Goal: Find specific page/section: Find specific page/section

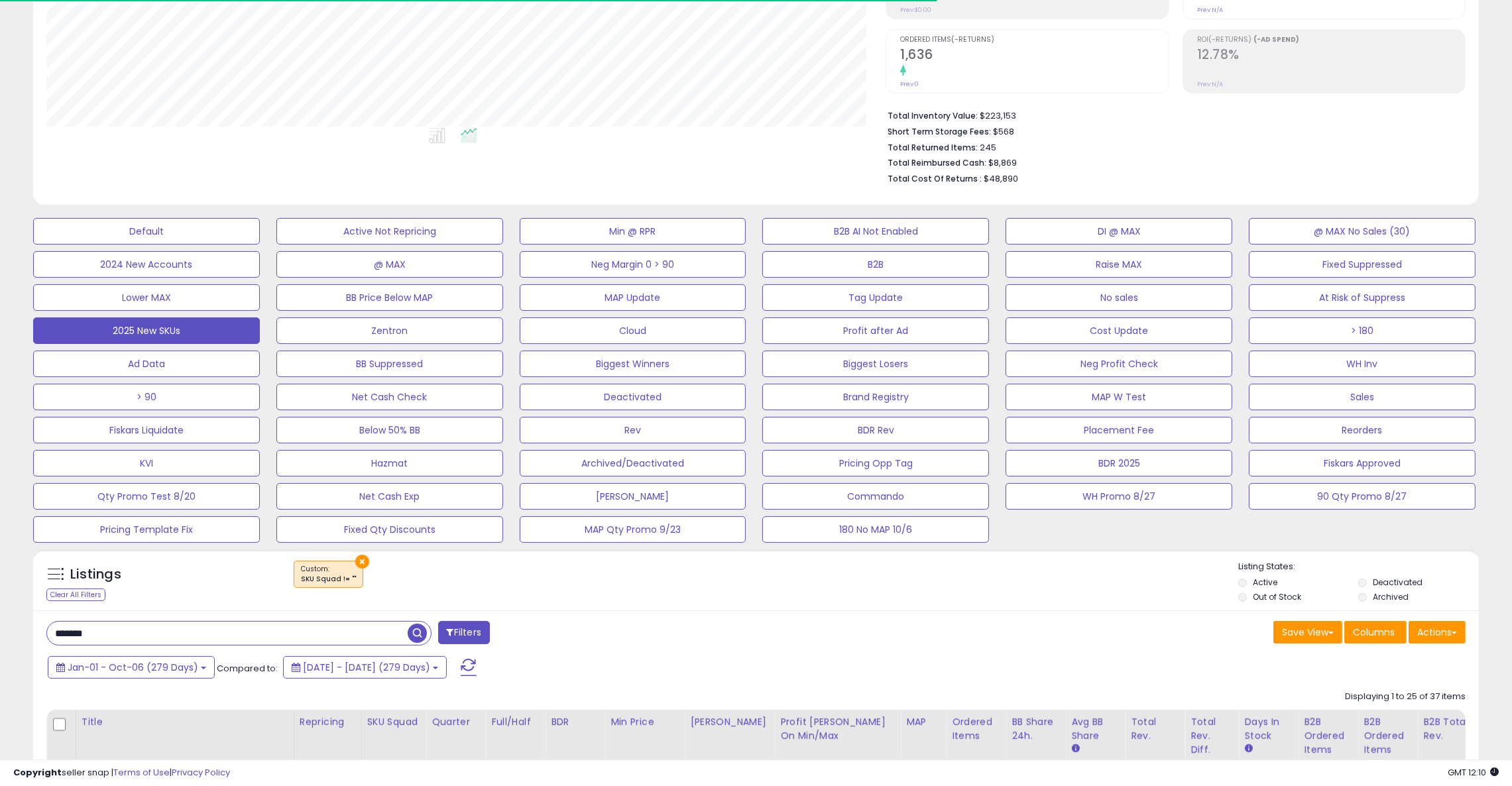
scroll to position [271, 839]
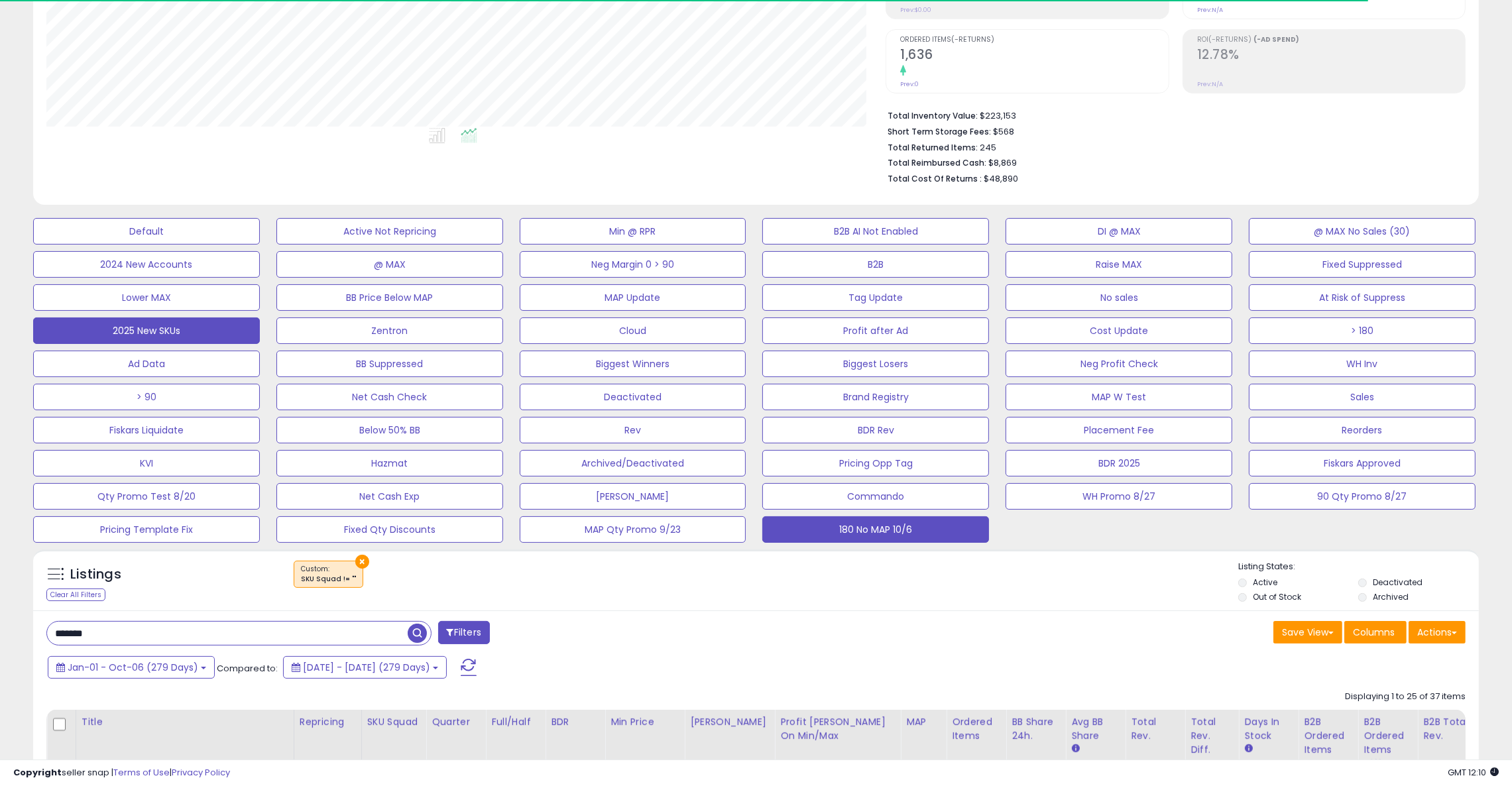
click at [920, 530] on button "180 No MAP 10/6" at bounding box center [875, 529] width 227 height 27
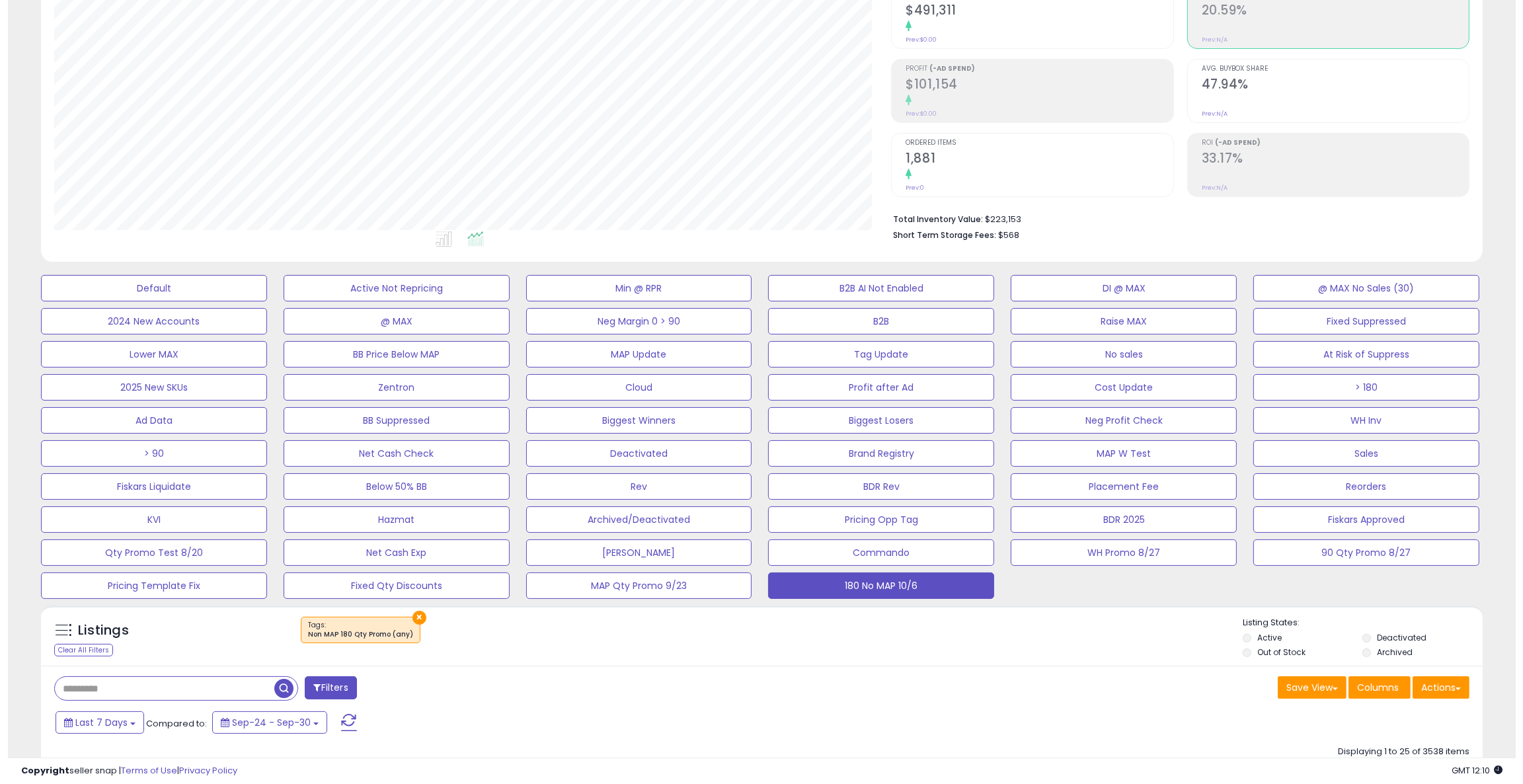
scroll to position [141, 0]
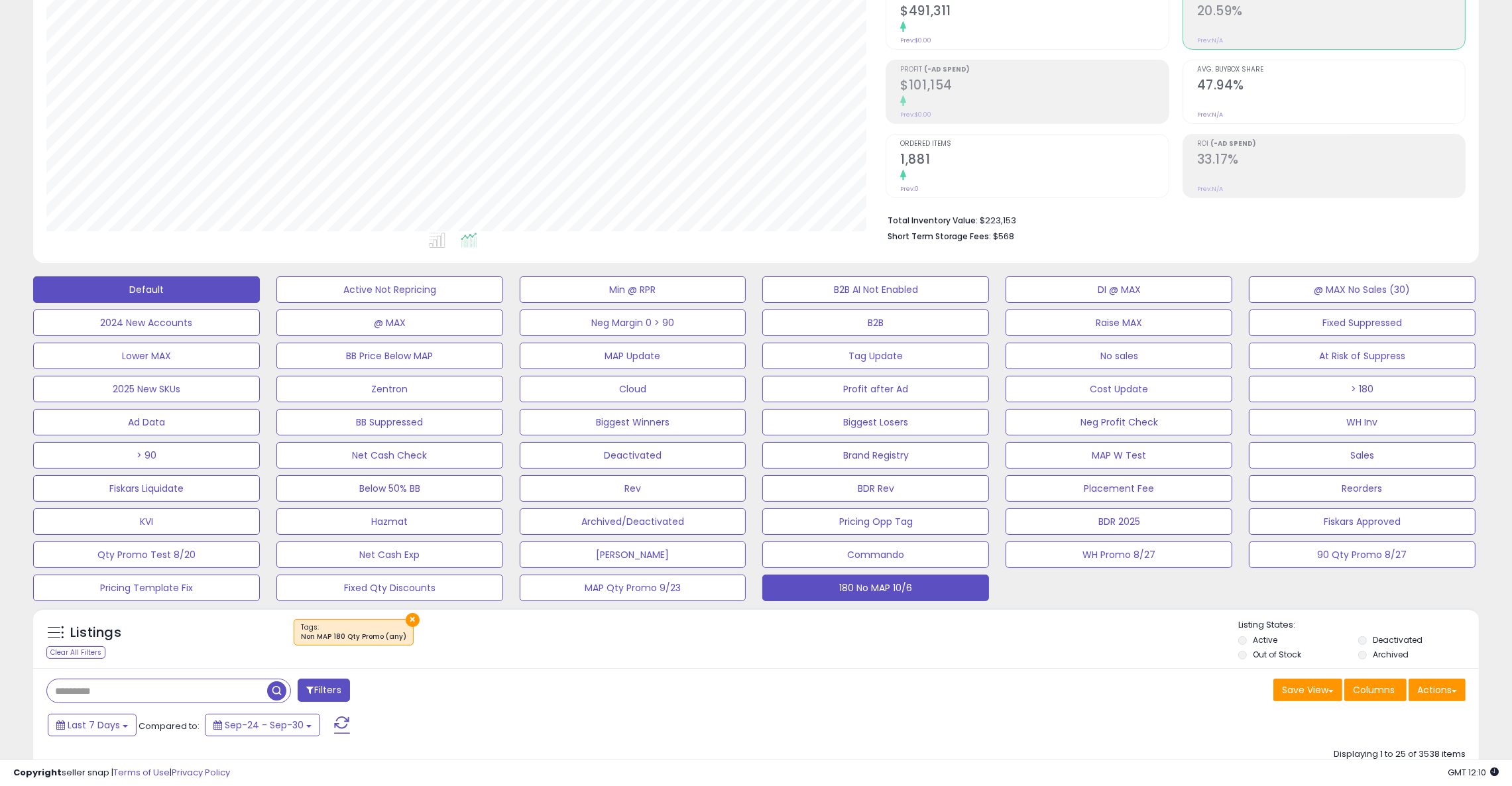
click at [169, 281] on button "Default" at bounding box center [146, 289] width 227 height 27
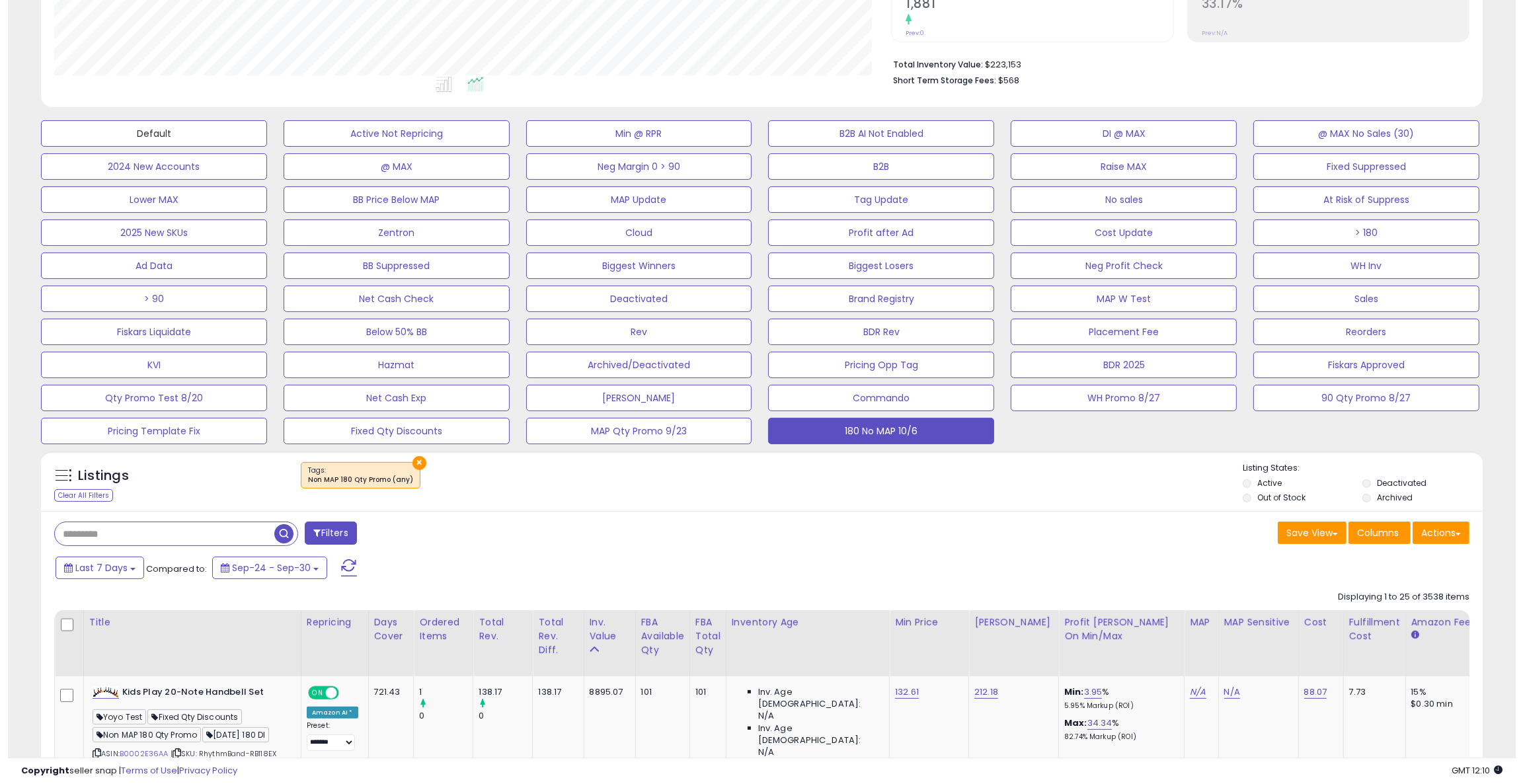
scroll to position [0, 0]
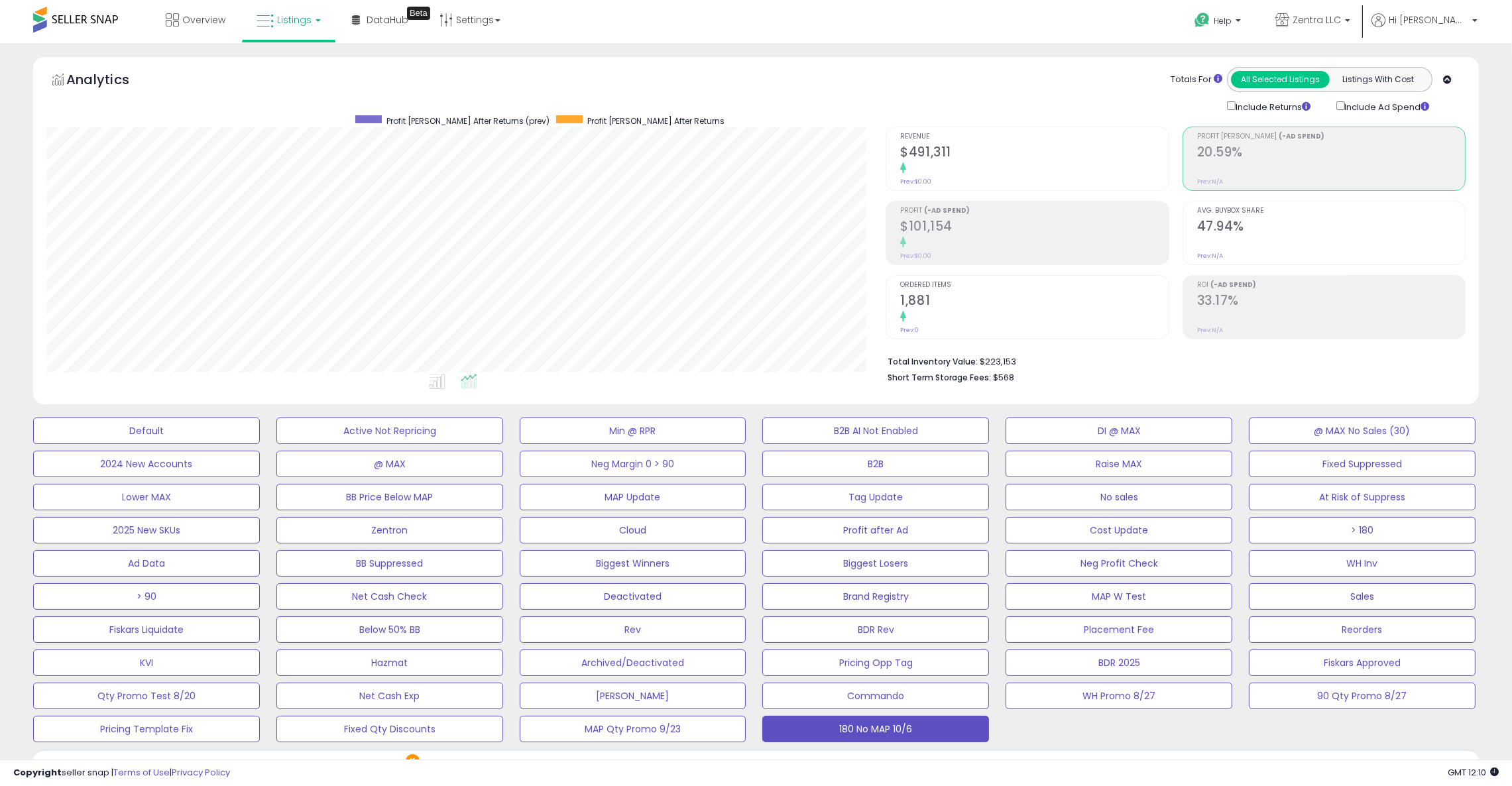
click at [949, 163] on div at bounding box center [1034, 168] width 268 height 13
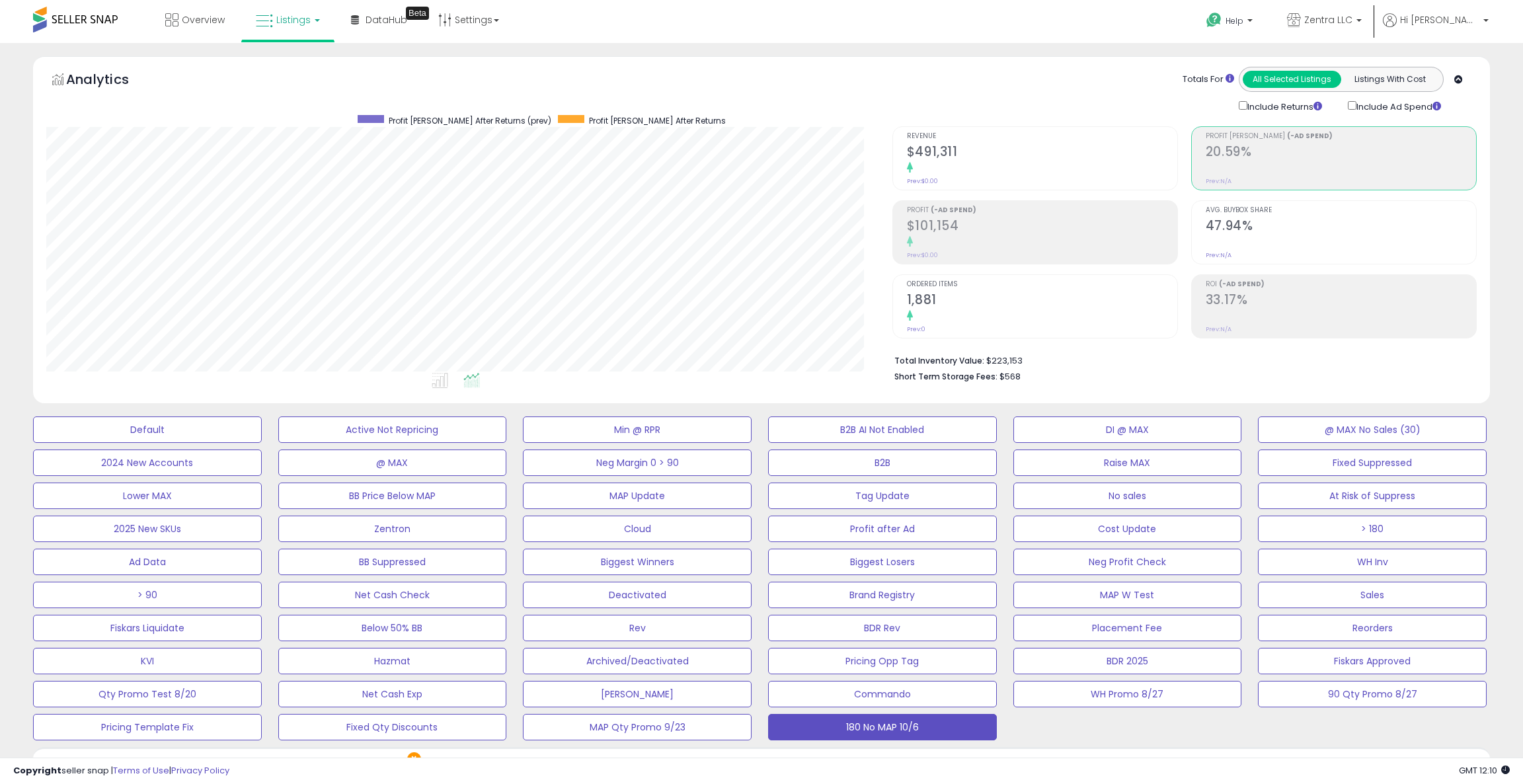
scroll to position [270, 845]
click at [971, 169] on div at bounding box center [1042, 168] width 270 height 13
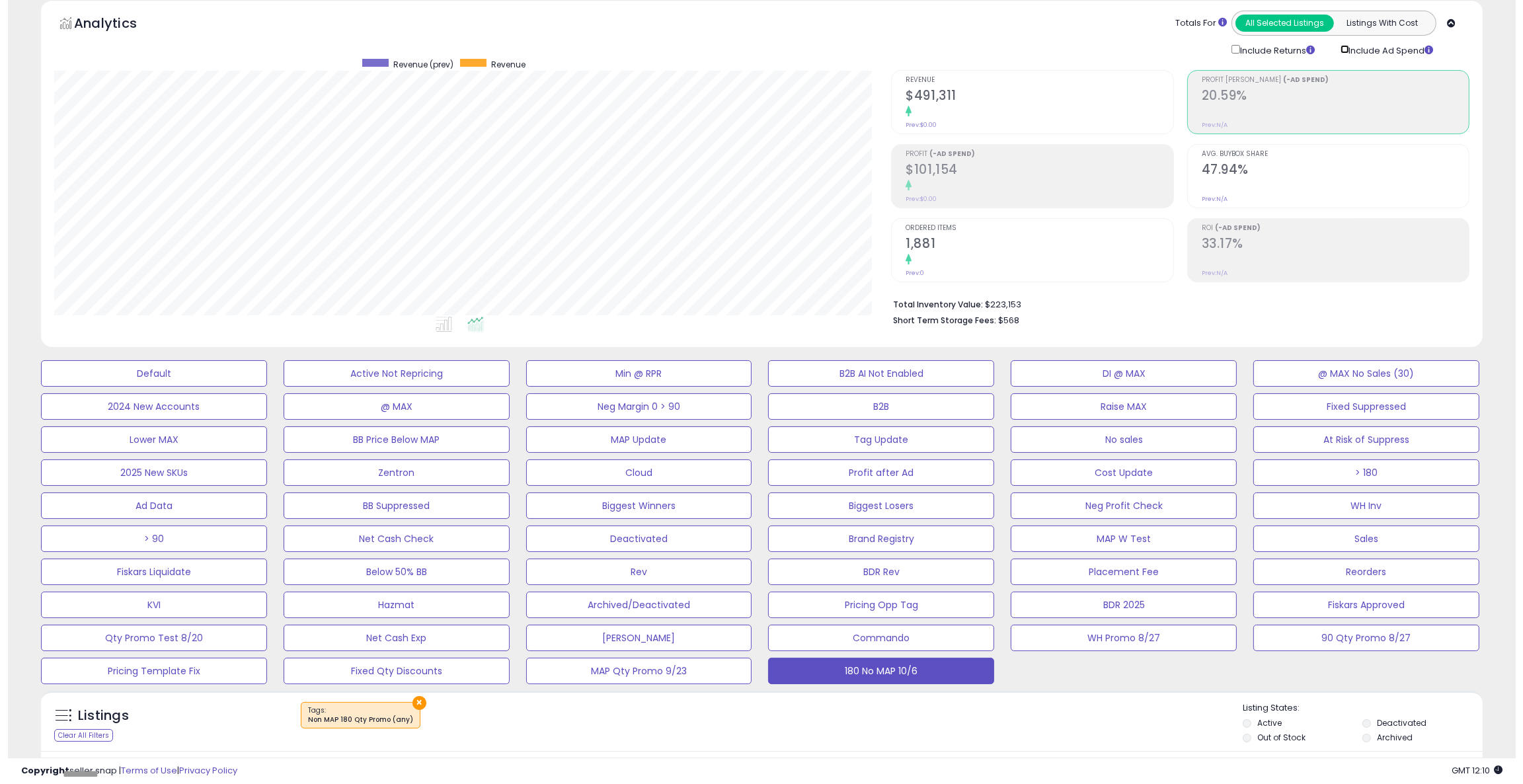
scroll to position [58, 0]
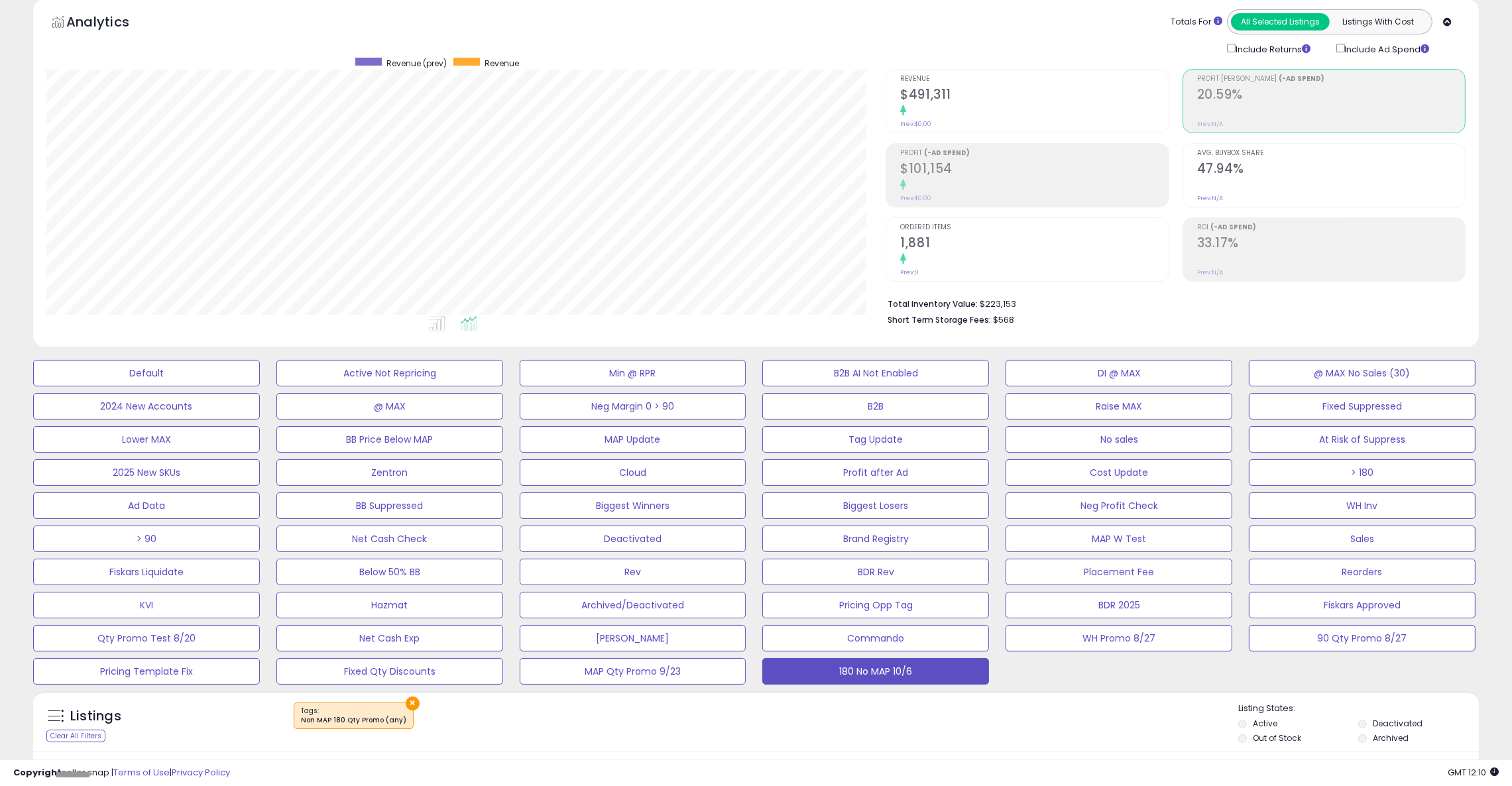
click at [948, 115] on div at bounding box center [1034, 111] width 268 height 13
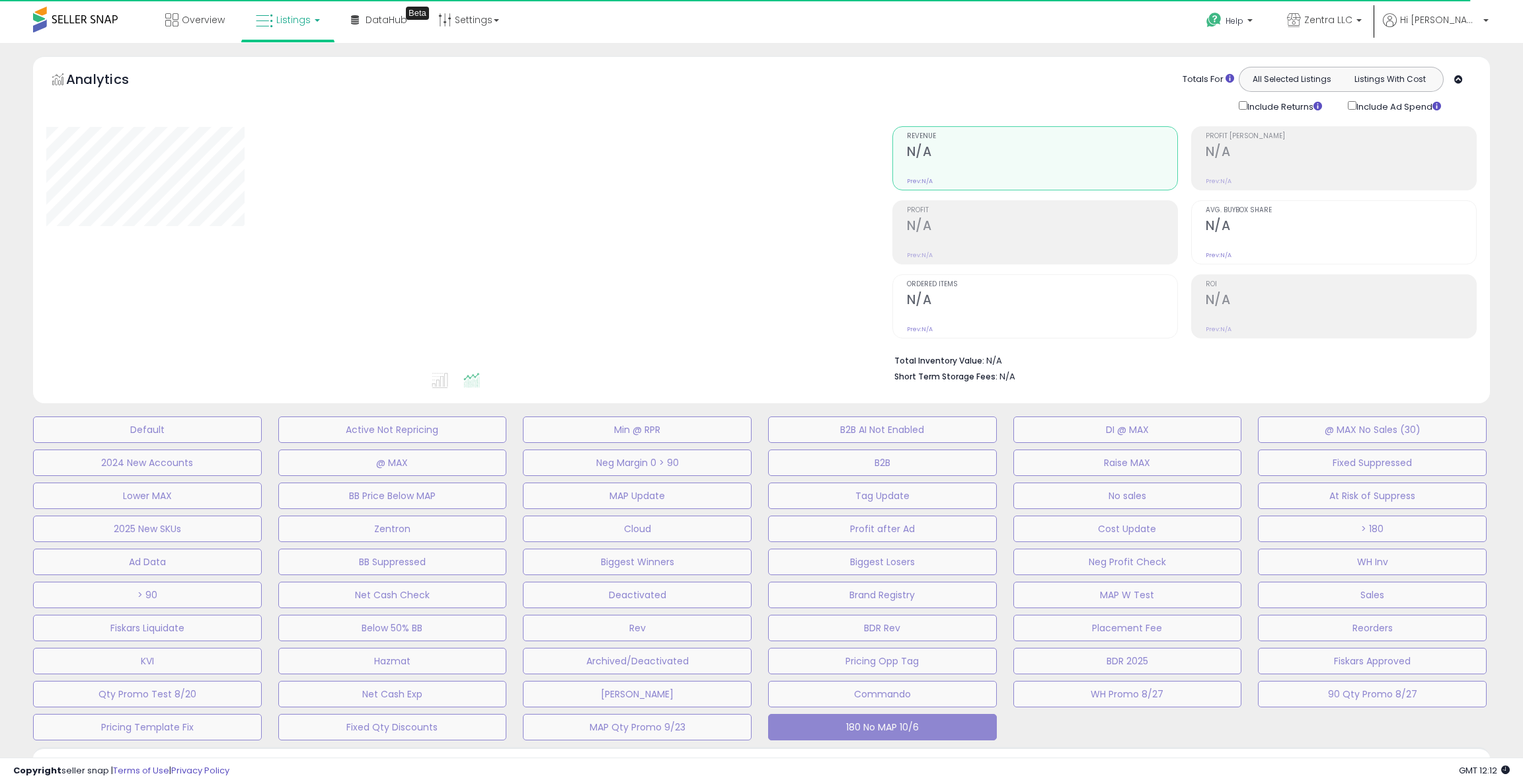
type input "*******"
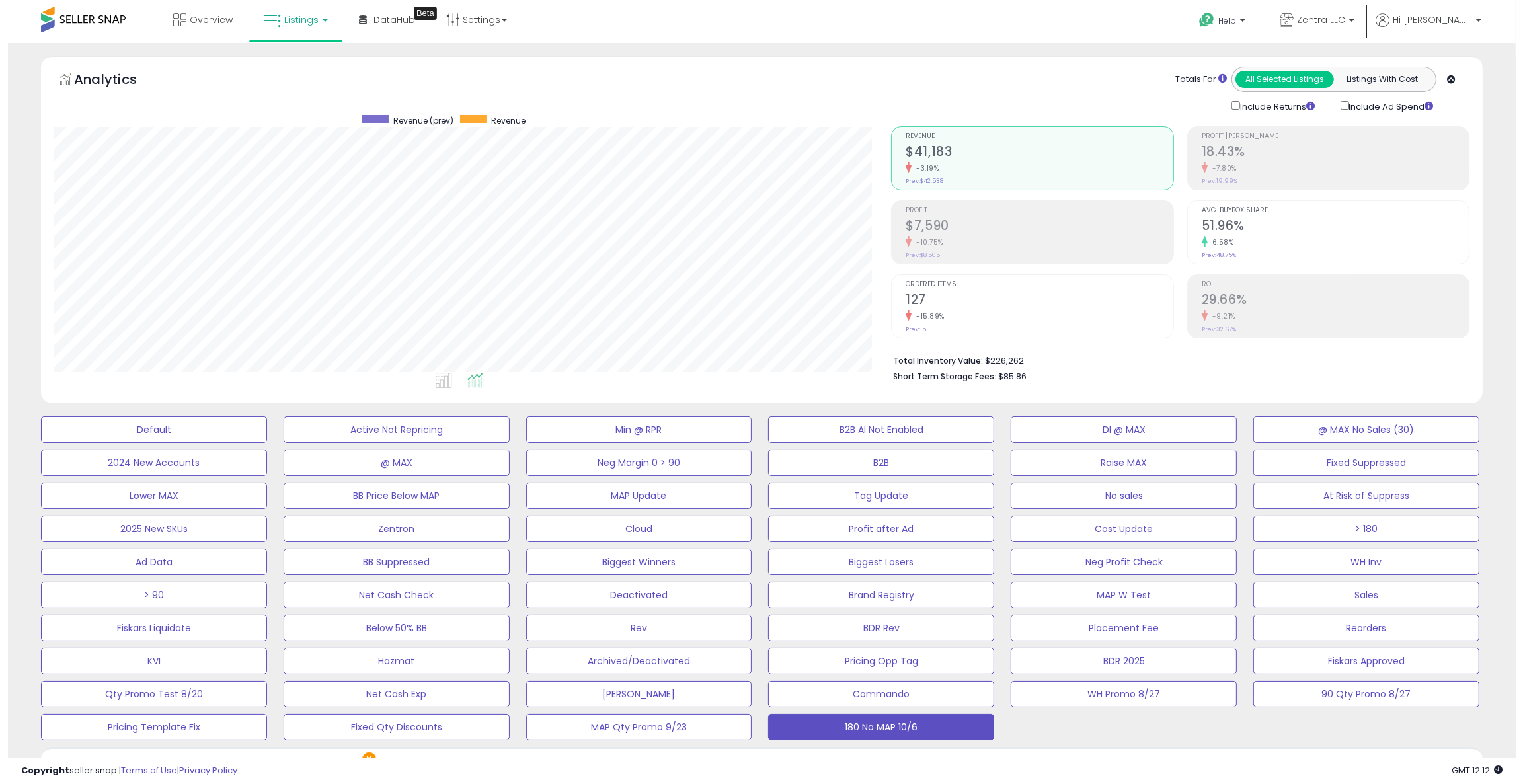
scroll to position [270, 837]
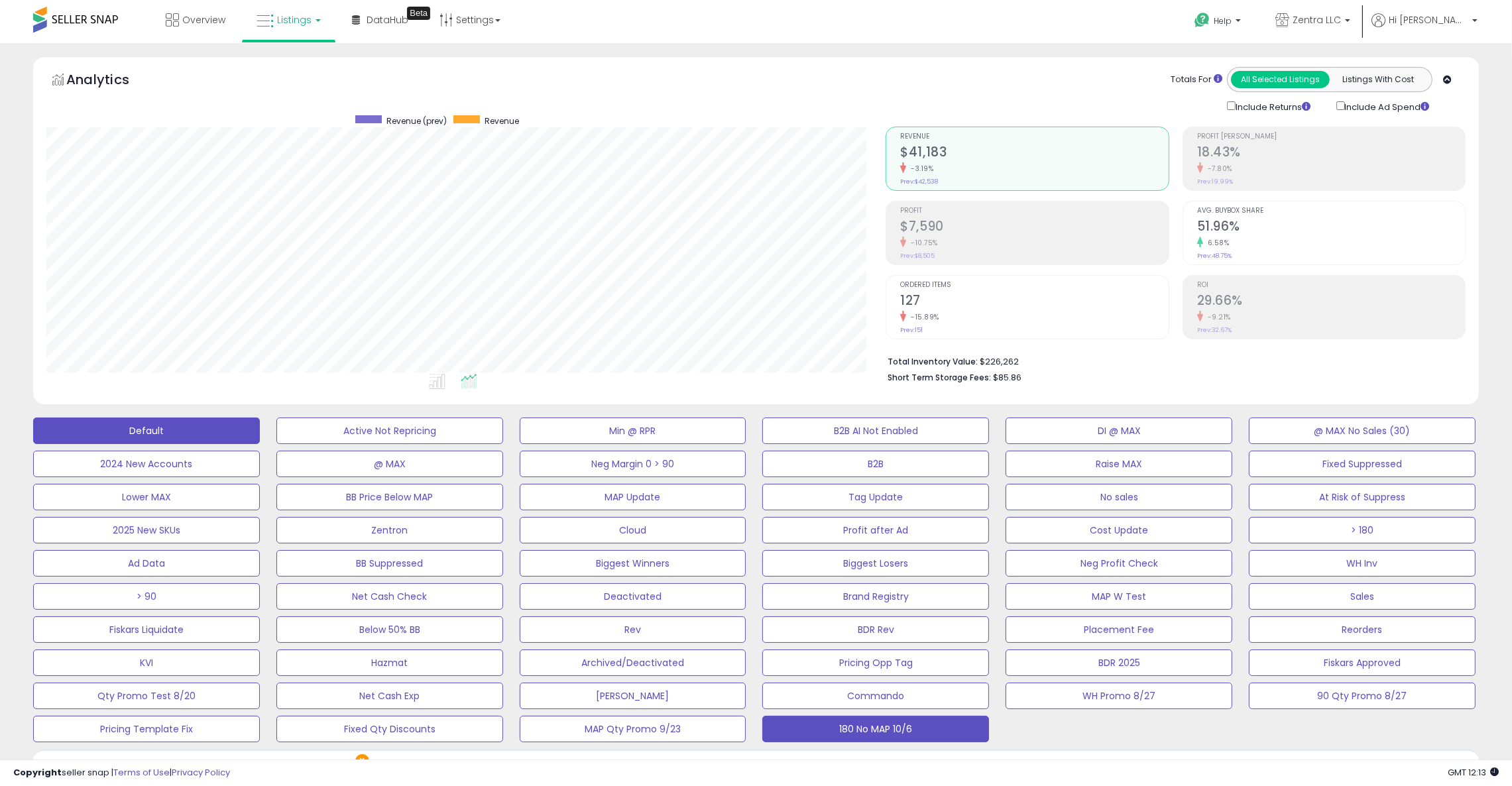
click at [170, 437] on button "Default" at bounding box center [146, 430] width 227 height 27
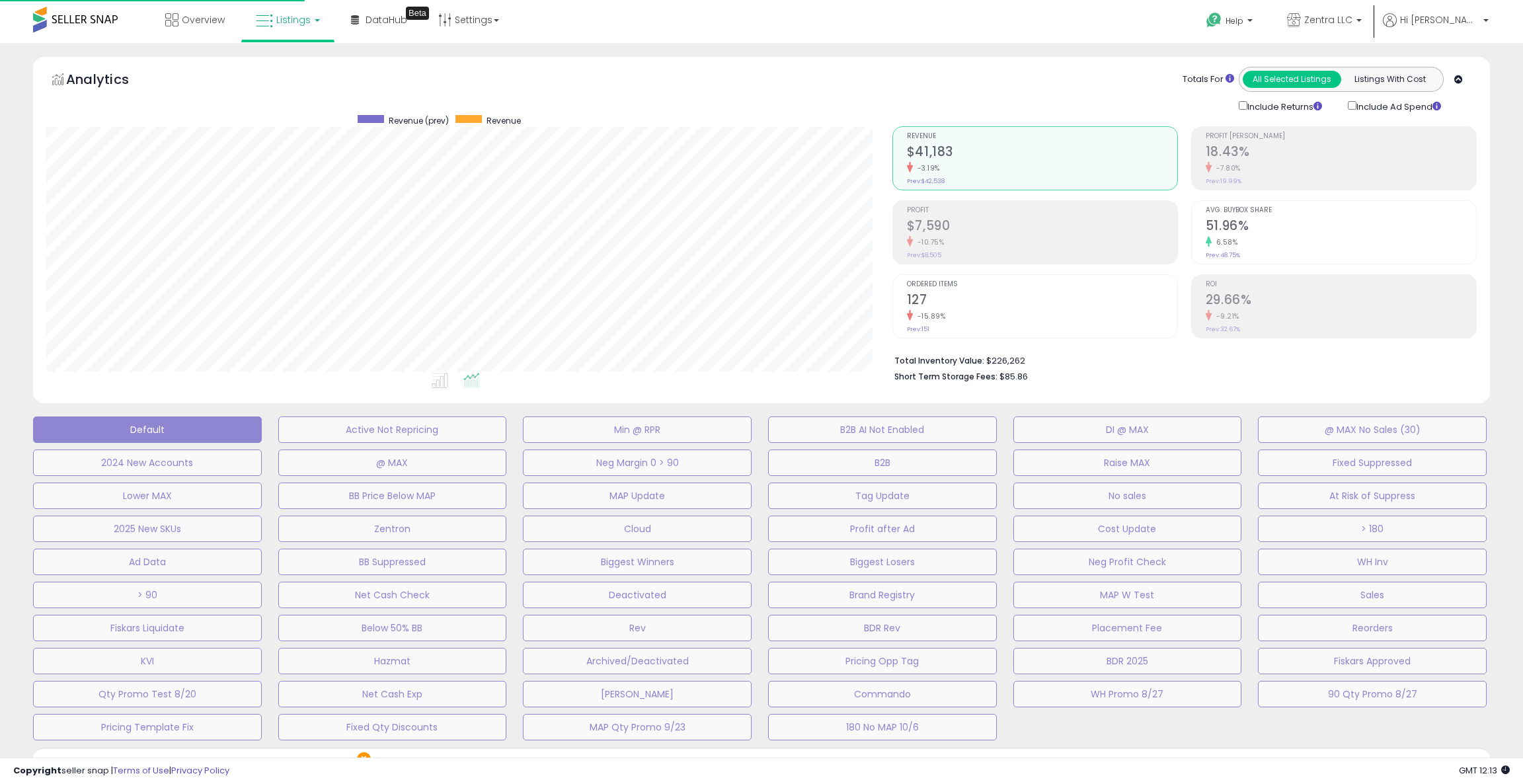
scroll to position [270, 845]
